Goal: Check status: Check status

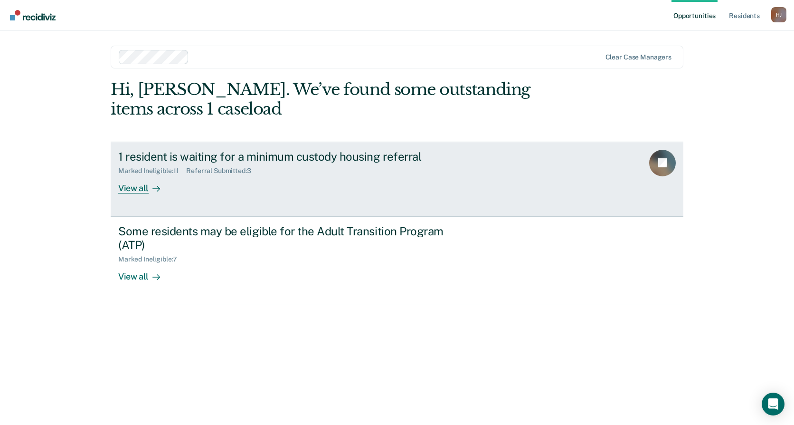
click at [277, 171] on div "Marked Ineligible : 11 Referral Submitted : 3" at bounding box center [284, 169] width 333 height 12
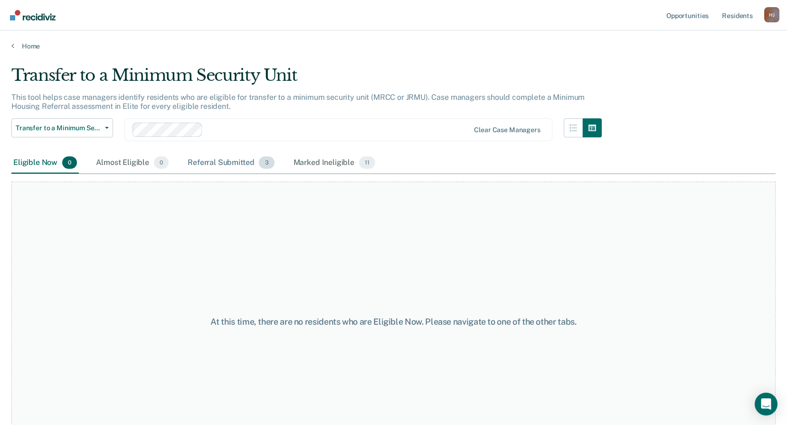
click at [242, 161] on div "Referral Submitted 3" at bounding box center [231, 162] width 90 height 21
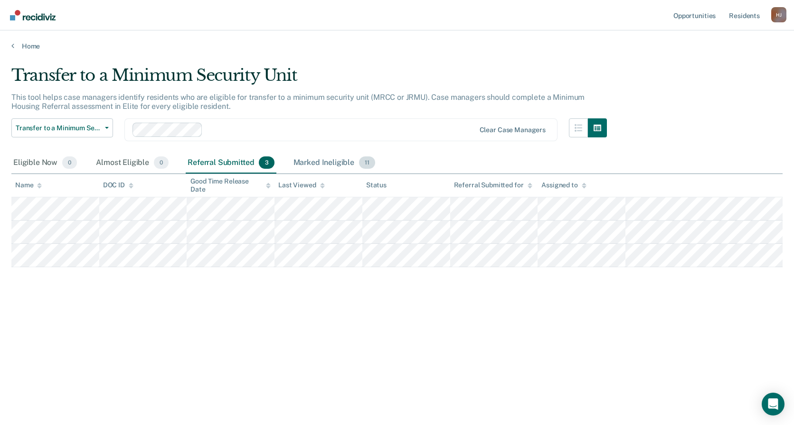
click at [304, 158] on div "Marked Ineligible 11" at bounding box center [334, 162] width 85 height 21
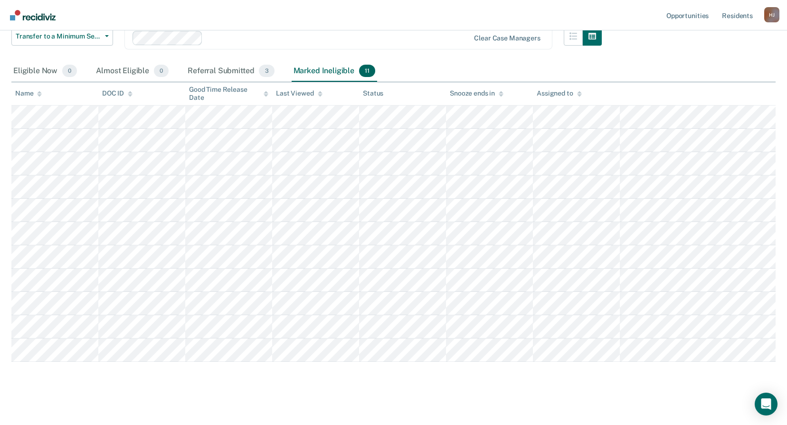
scroll to position [95, 0]
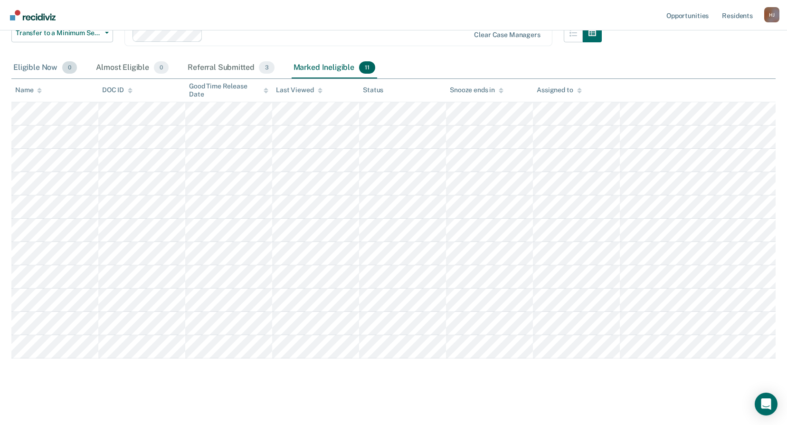
click at [45, 70] on div "Eligible Now 0" at bounding box center [44, 67] width 67 height 21
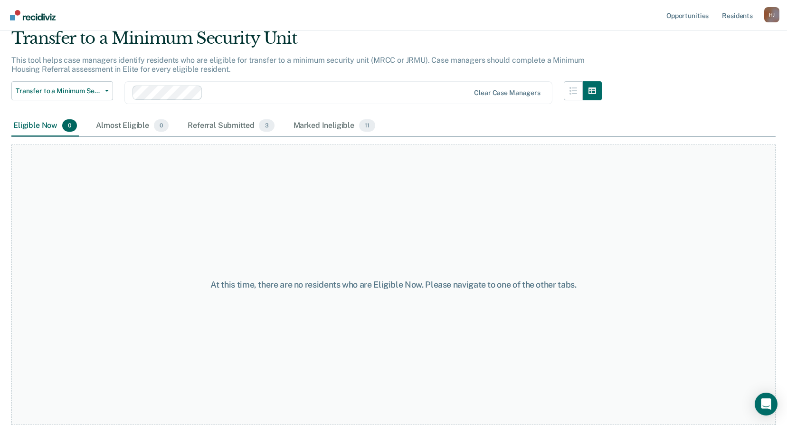
scroll to position [37, 0]
